Goal: Check status: Check status

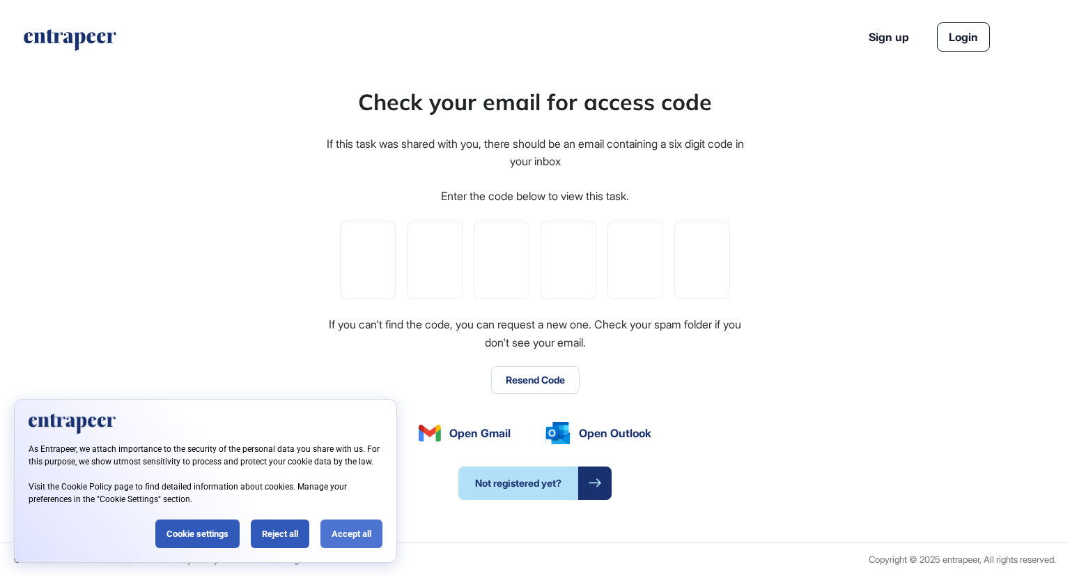
drag, startPoint x: 345, startPoint y: 533, endPoint x: 354, endPoint y: 527, distance: 10.6
click at [346, 533] on div "Accept all" at bounding box center [352, 533] width 62 height 29
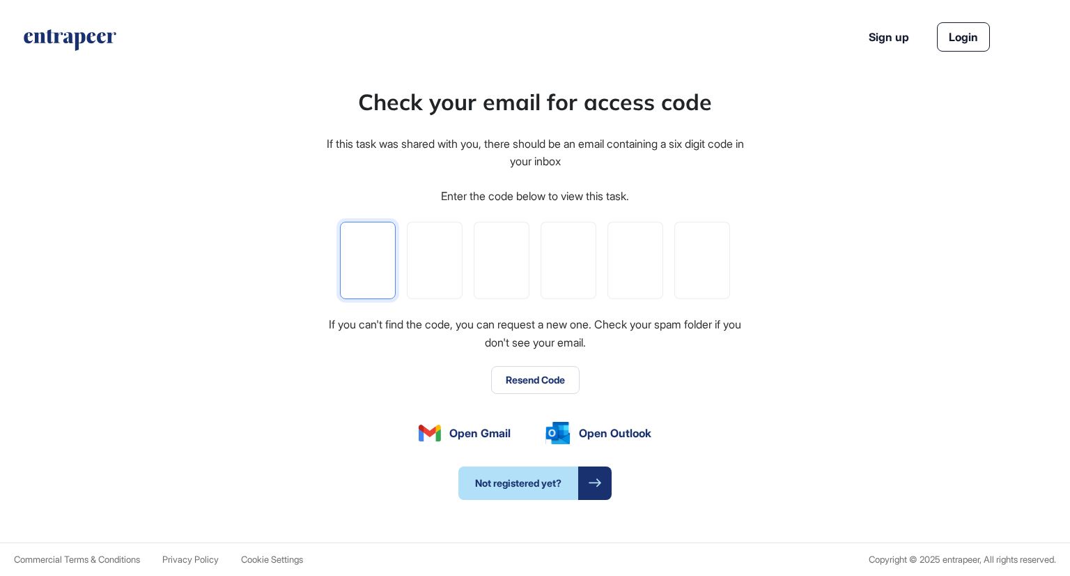
click at [372, 266] on input "tel" at bounding box center [368, 260] width 56 height 77
paste input "*"
type input "*"
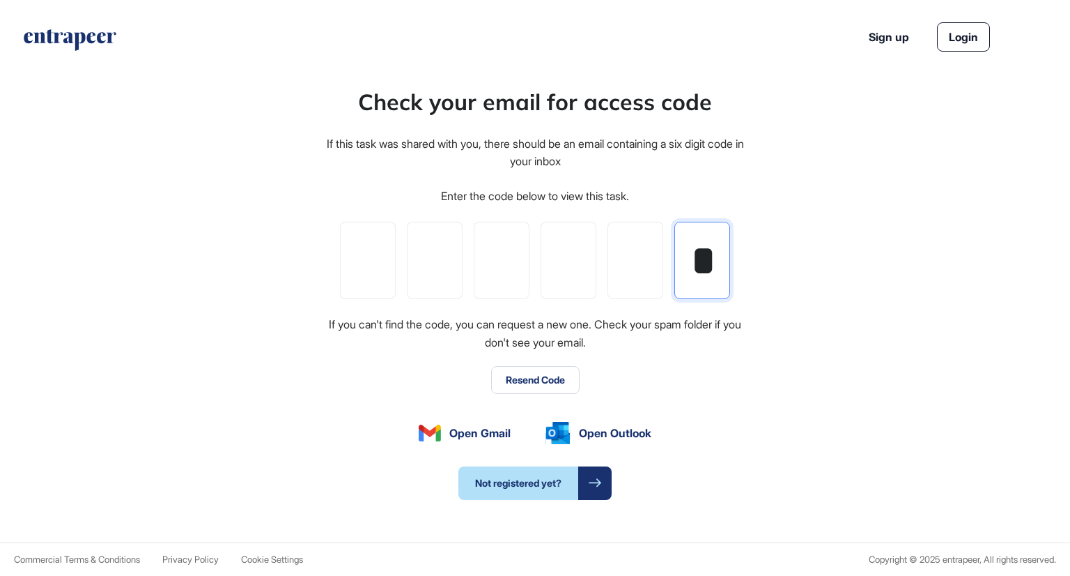
type input "*"
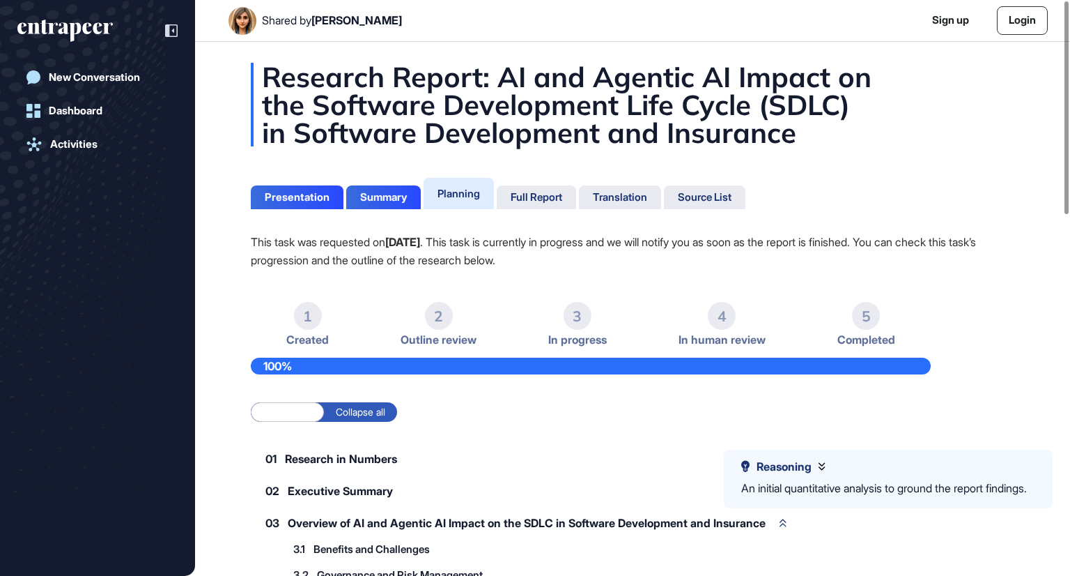
click at [286, 411] on label "Expand all" at bounding box center [287, 412] width 73 height 20
click at [362, 405] on label "Collapse all" at bounding box center [360, 412] width 73 height 20
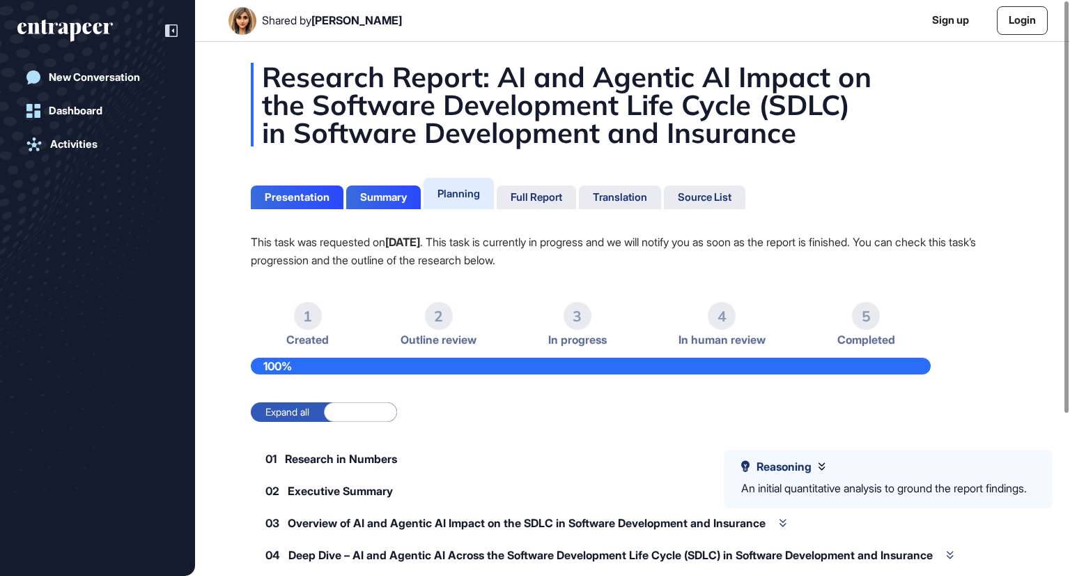
click at [293, 415] on label "Expand all" at bounding box center [287, 412] width 73 height 20
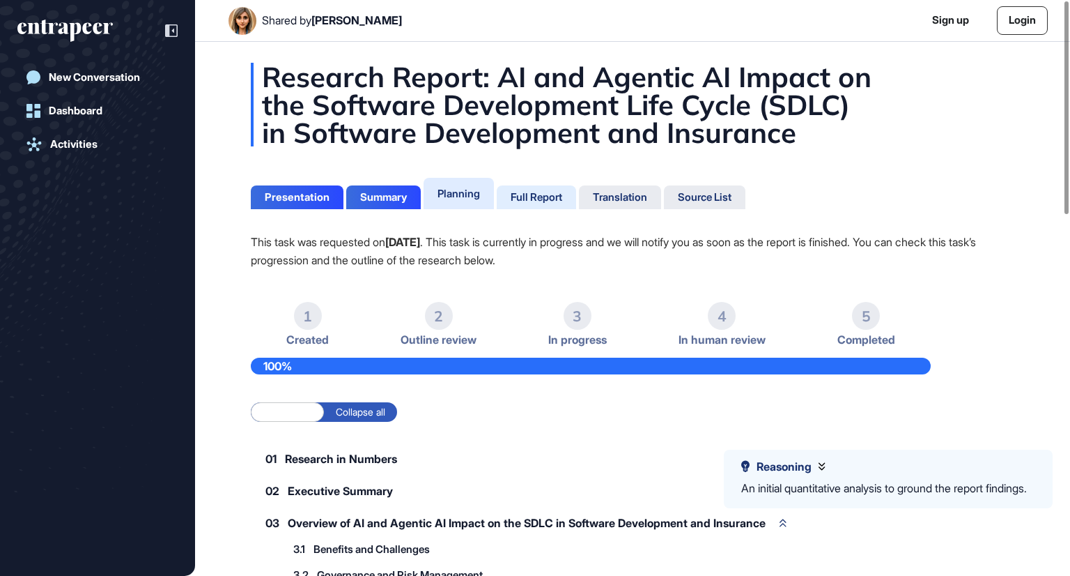
click at [511, 195] on div "Full Report" at bounding box center [537, 197] width 52 height 13
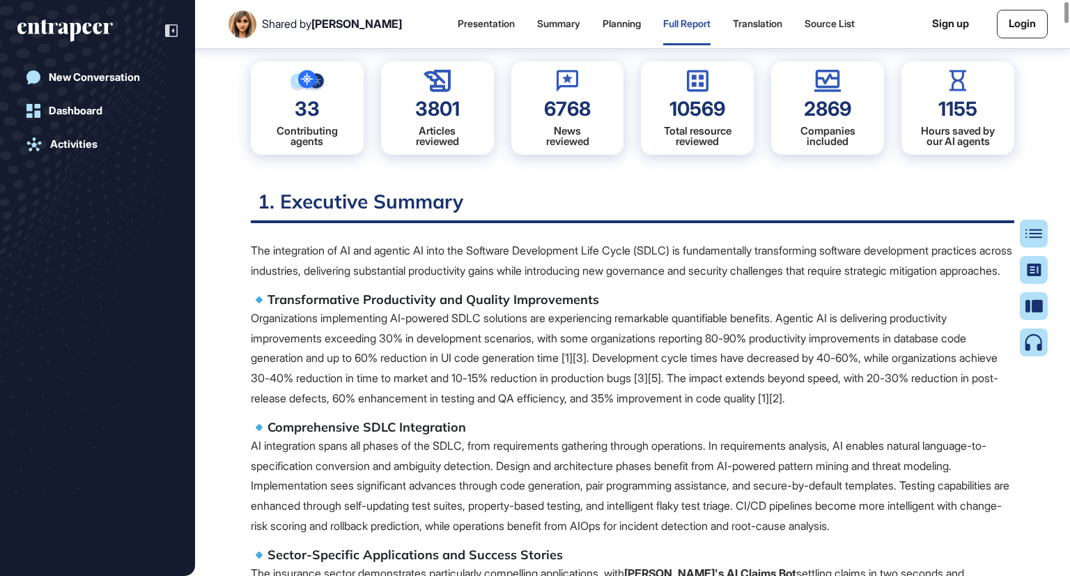
scroll to position [215, 0]
click at [633, 402] on p "Organizations implementing AI-powered SDLC solutions are experiencing remarkabl…" at bounding box center [633, 358] width 764 height 100
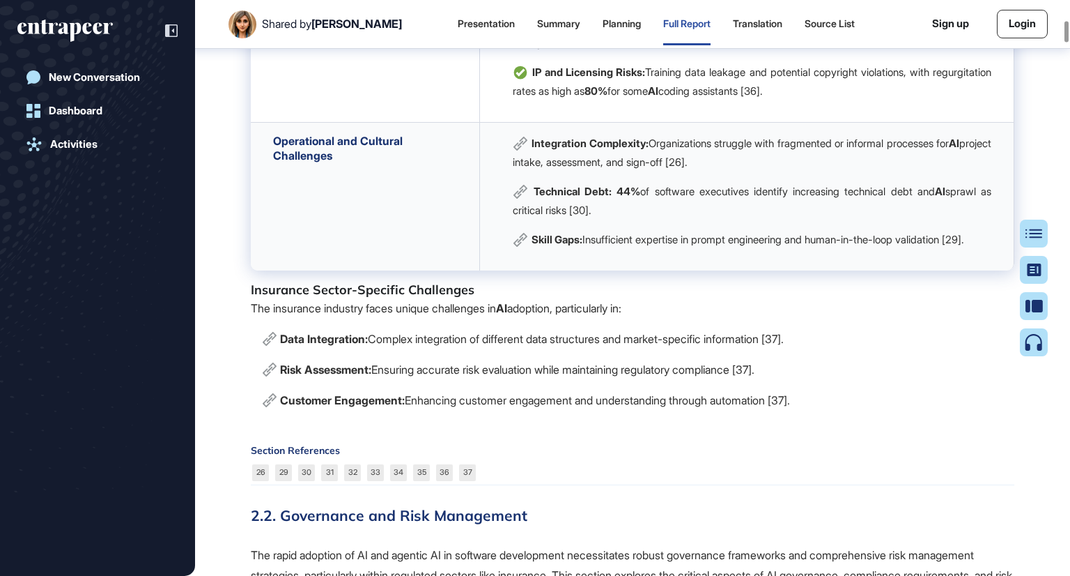
scroll to position [5998, 0]
